Goal: Information Seeking & Learning: Learn about a topic

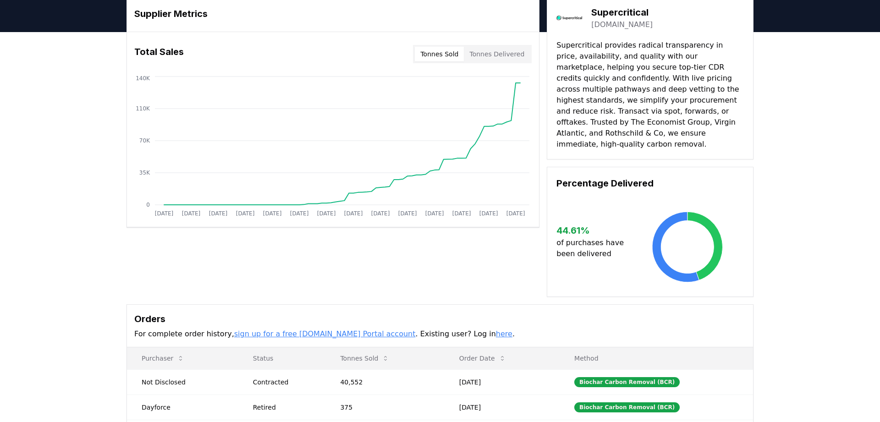
scroll to position [38, 0]
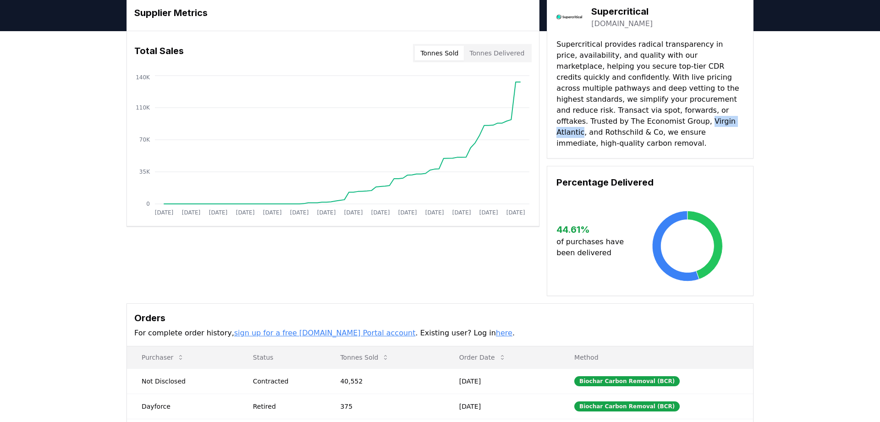
drag, startPoint x: 558, startPoint y: 121, endPoint x: 601, endPoint y: 120, distance: 43.5
click at [601, 120] on p "Supercritical provides radical transparency in price, availability, and quality…" at bounding box center [649, 94] width 187 height 110
copy p "Virgin Atlantic"
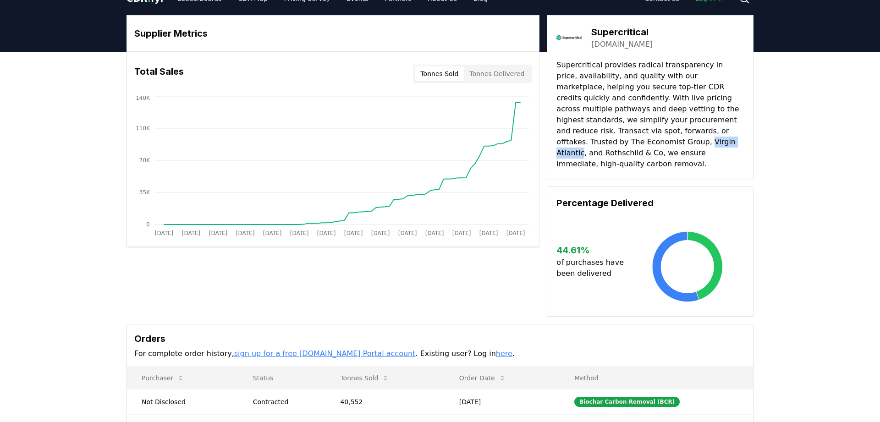
scroll to position [20, 0]
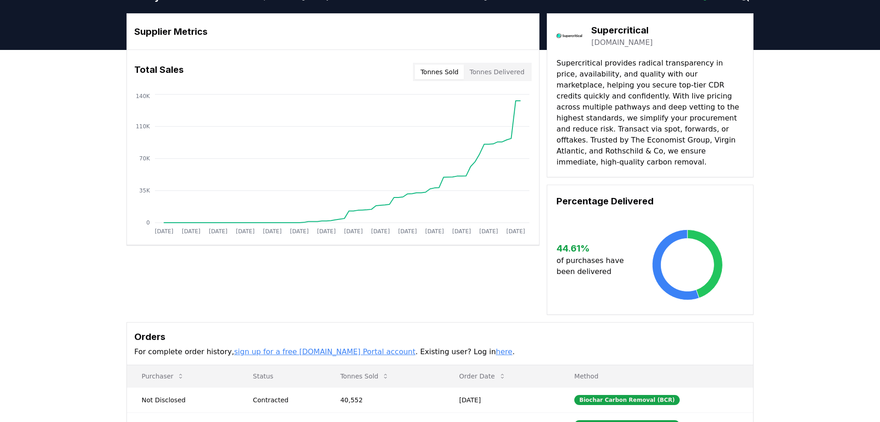
click at [613, 143] on p "Supercritical provides radical transparency in price, availability, and quality…" at bounding box center [649, 113] width 187 height 110
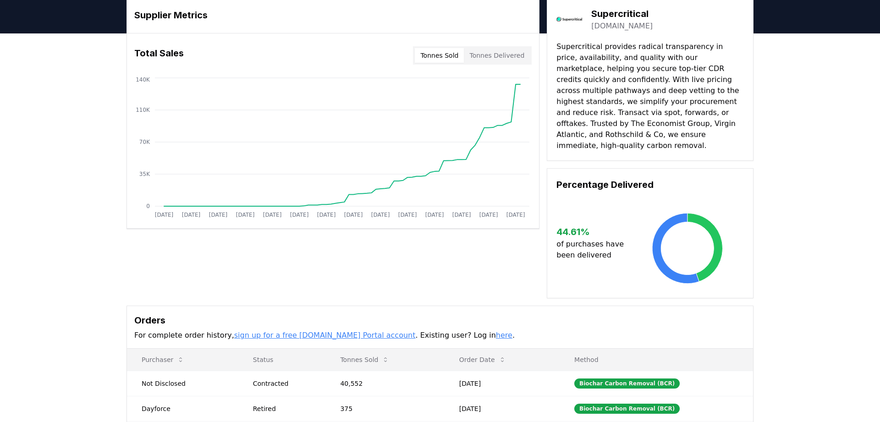
scroll to position [0, 0]
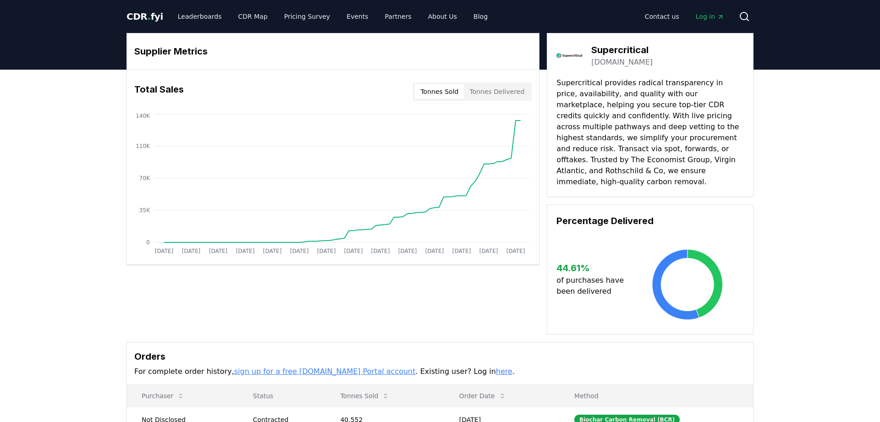
click at [488, 90] on button "Tonnes Delivered" at bounding box center [497, 91] width 66 height 15
click at [452, 92] on button "Tonnes Sold" at bounding box center [439, 91] width 49 height 15
click at [212, 12] on link "Leaderboards" at bounding box center [199, 16] width 59 height 16
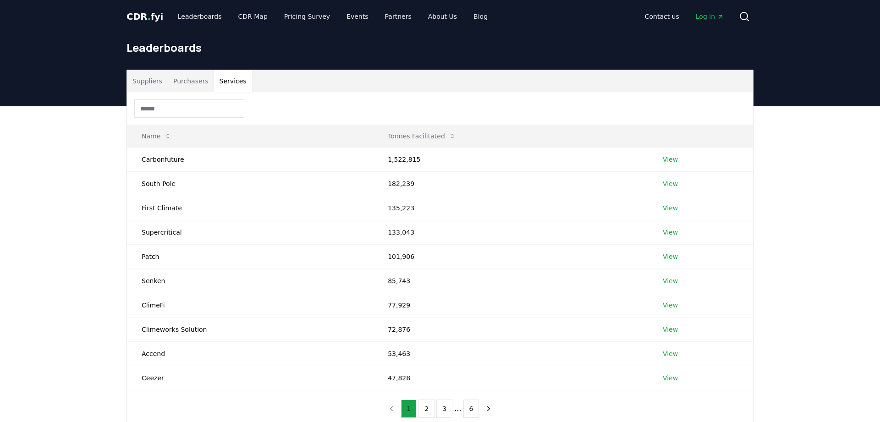
click at [222, 77] on button "Services" at bounding box center [233, 81] width 38 height 22
